Goal: Transaction & Acquisition: Purchase product/service

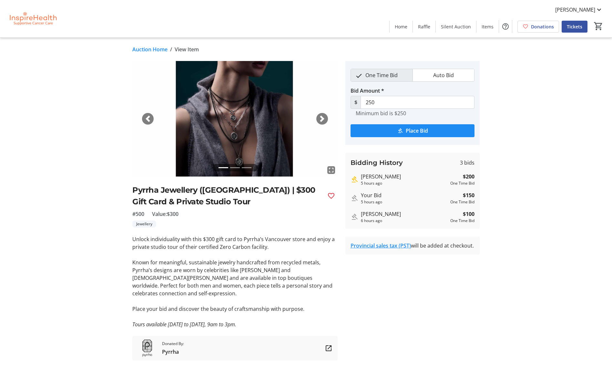
click at [156, 49] on link "Auction Home" at bounding box center [149, 50] width 35 height 8
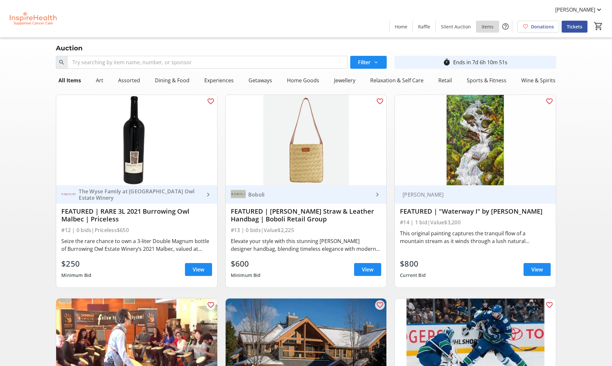
click at [491, 27] on span "Items" at bounding box center [488, 26] width 12 height 7
click at [451, 27] on span "Silent Auction" at bounding box center [456, 26] width 30 height 7
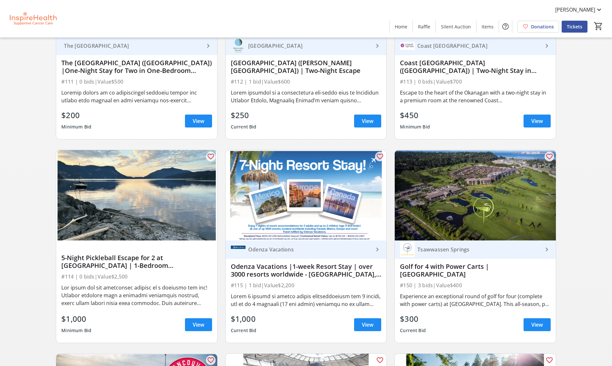
scroll to position [1383, 0]
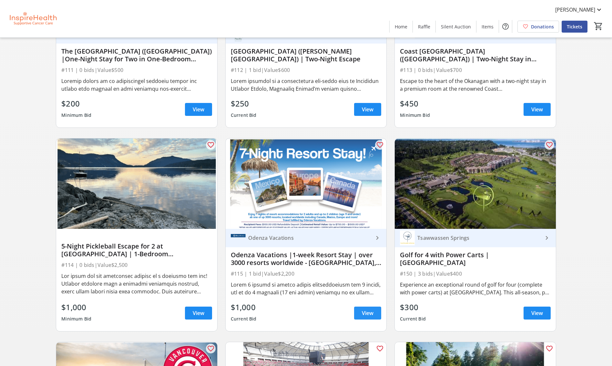
click at [365, 309] on span "View" at bounding box center [368, 313] width 12 height 8
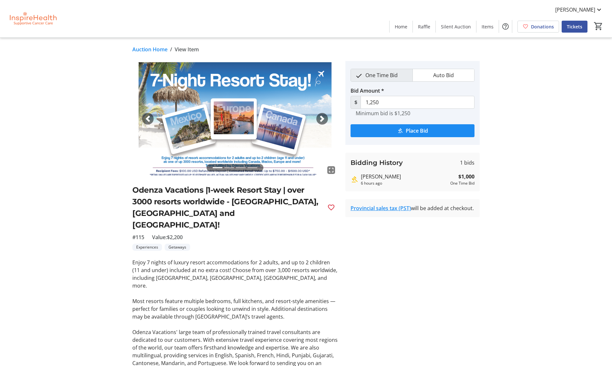
click at [324, 118] on span "button" at bounding box center [322, 119] width 6 height 6
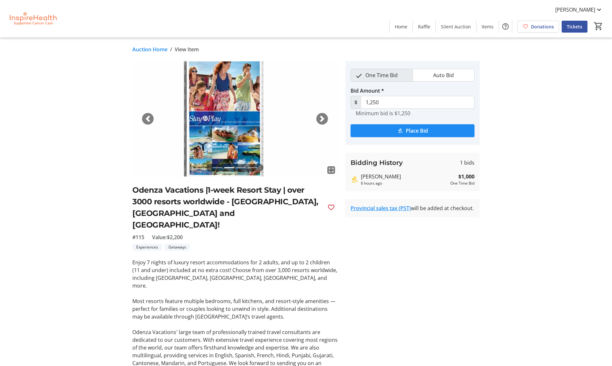
click at [324, 118] on span "button" at bounding box center [322, 119] width 6 height 6
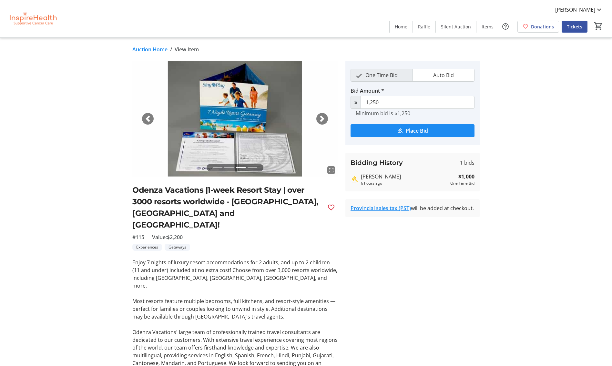
click at [324, 118] on span "button" at bounding box center [322, 119] width 6 height 6
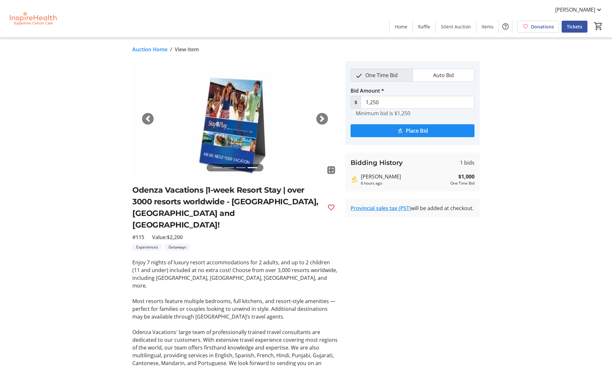
click at [324, 118] on span "button" at bounding box center [322, 119] width 6 height 6
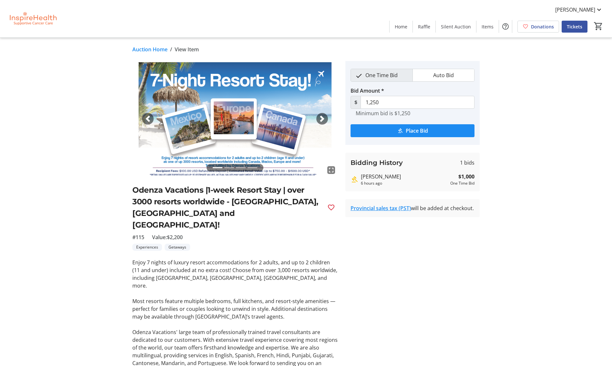
click at [324, 118] on span "button" at bounding box center [322, 119] width 6 height 6
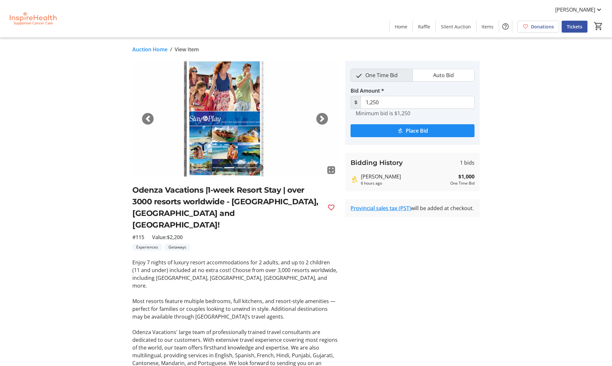
click at [324, 118] on span "button" at bounding box center [322, 119] width 6 height 6
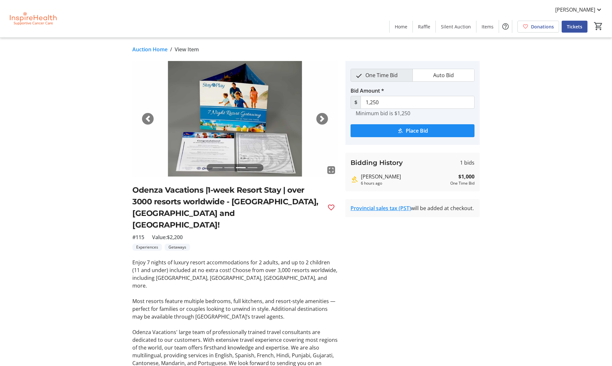
click at [323, 118] on span "button" at bounding box center [322, 119] width 6 height 6
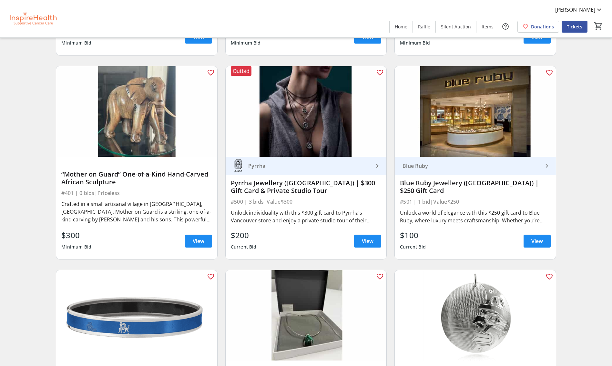
scroll to position [3700, 0]
